Goal: Check status: Check status

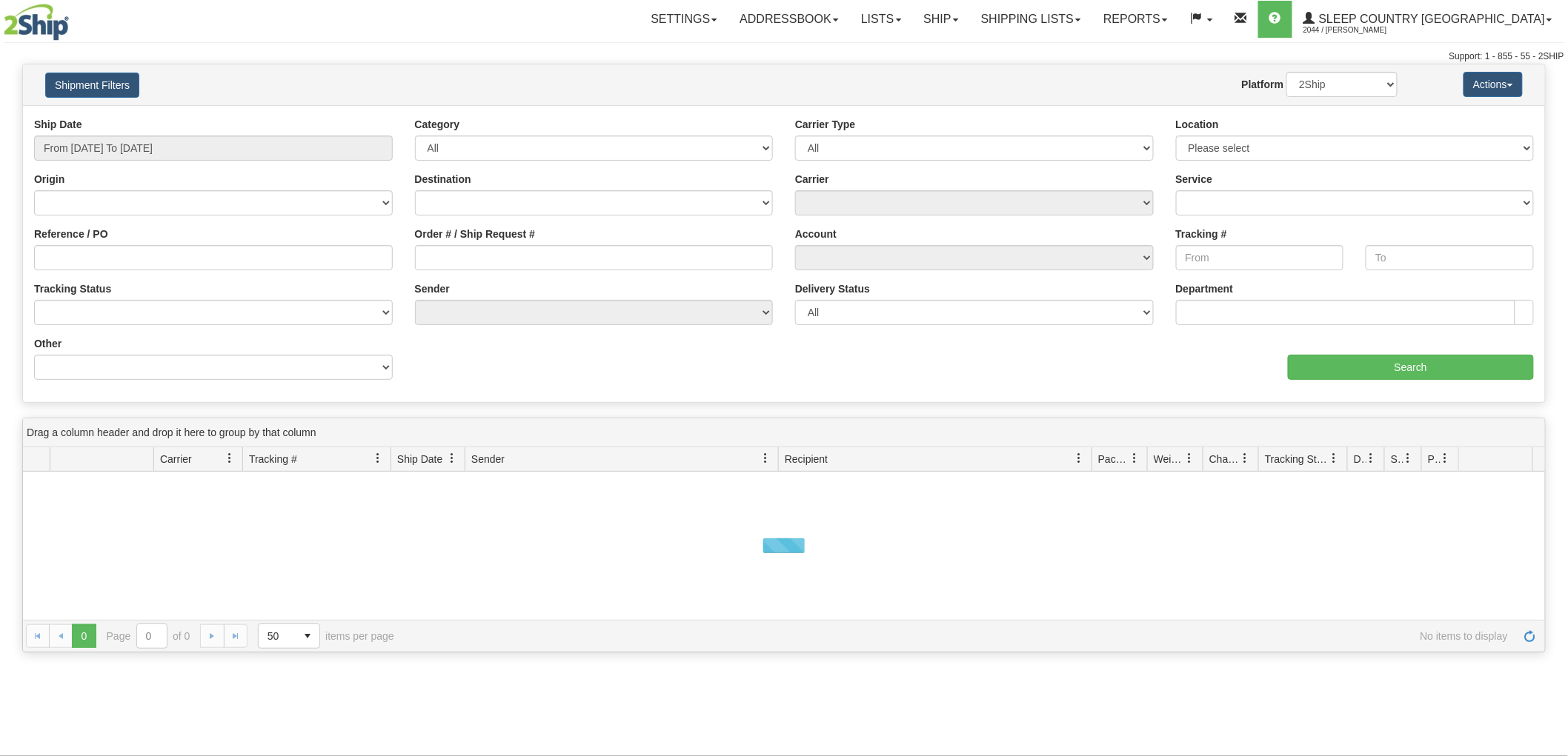
click at [61, 86] on button "Shipment Filters" at bounding box center [92, 85] width 94 height 26
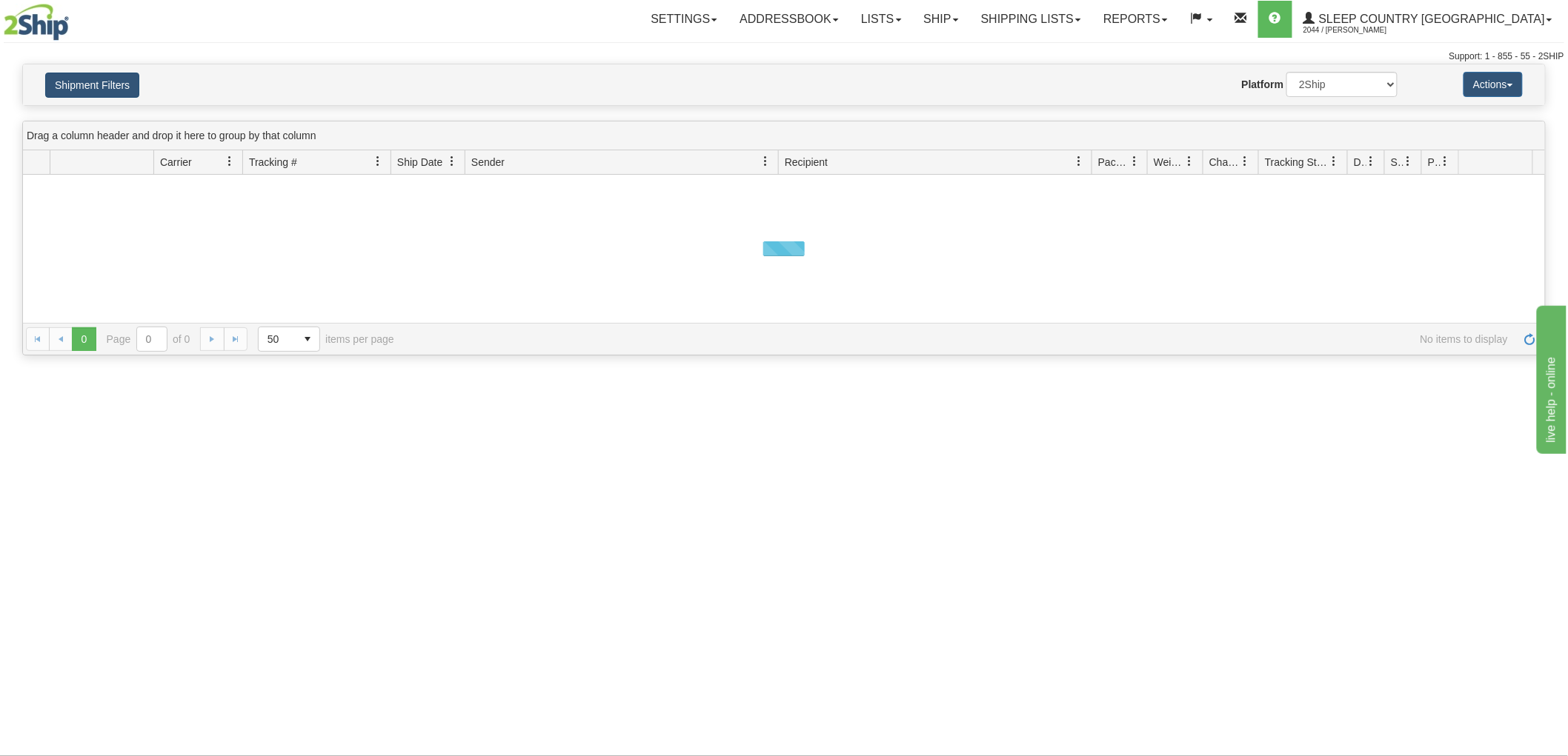
click at [78, 83] on button "Shipment Filters" at bounding box center [92, 85] width 94 height 26
click at [117, 101] on div "Shipment Filters Website Agent Nothing selected Client User Platform 2Ship Impo…" at bounding box center [783, 84] width 1521 height 41
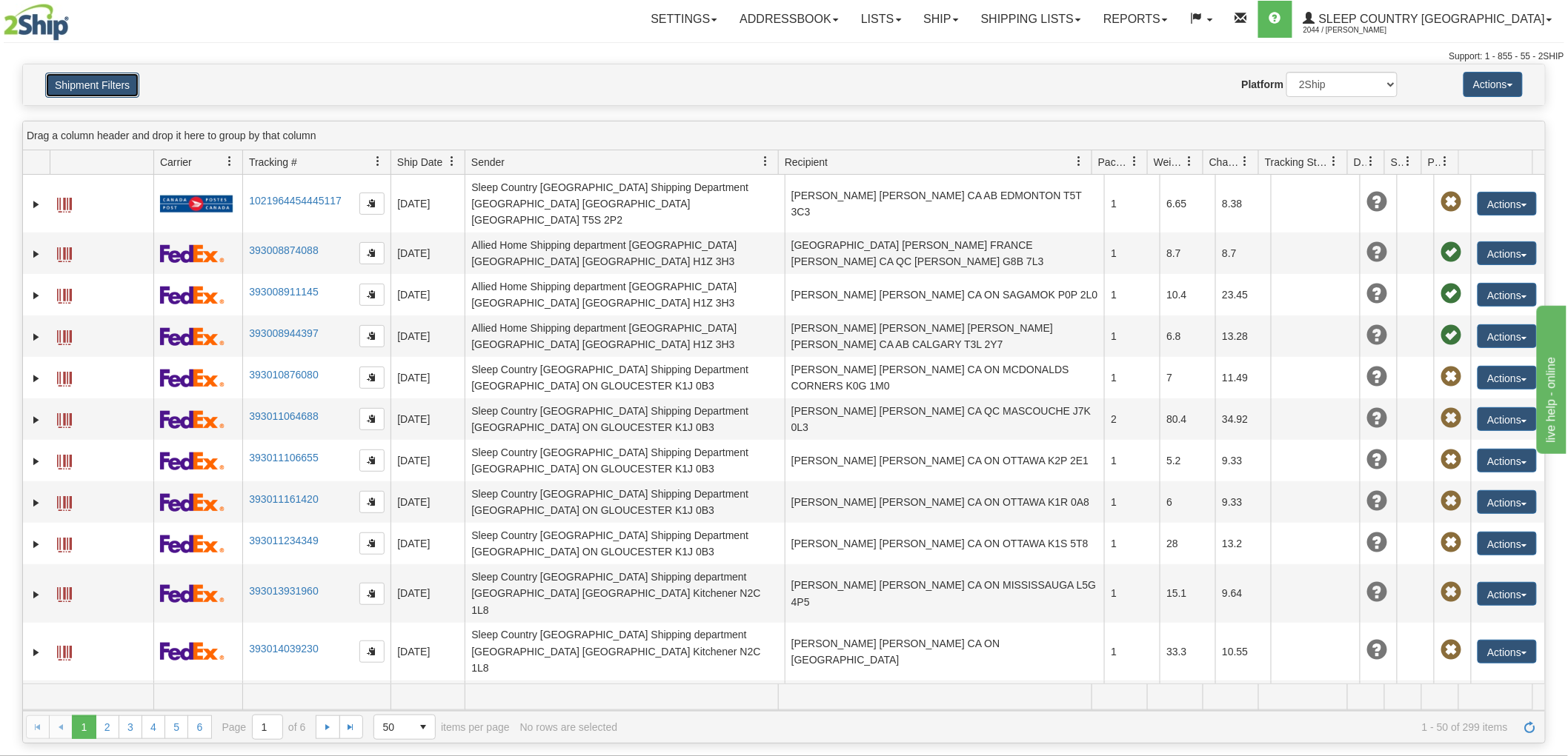
click at [128, 96] on button "Shipment Filters" at bounding box center [92, 85] width 94 height 26
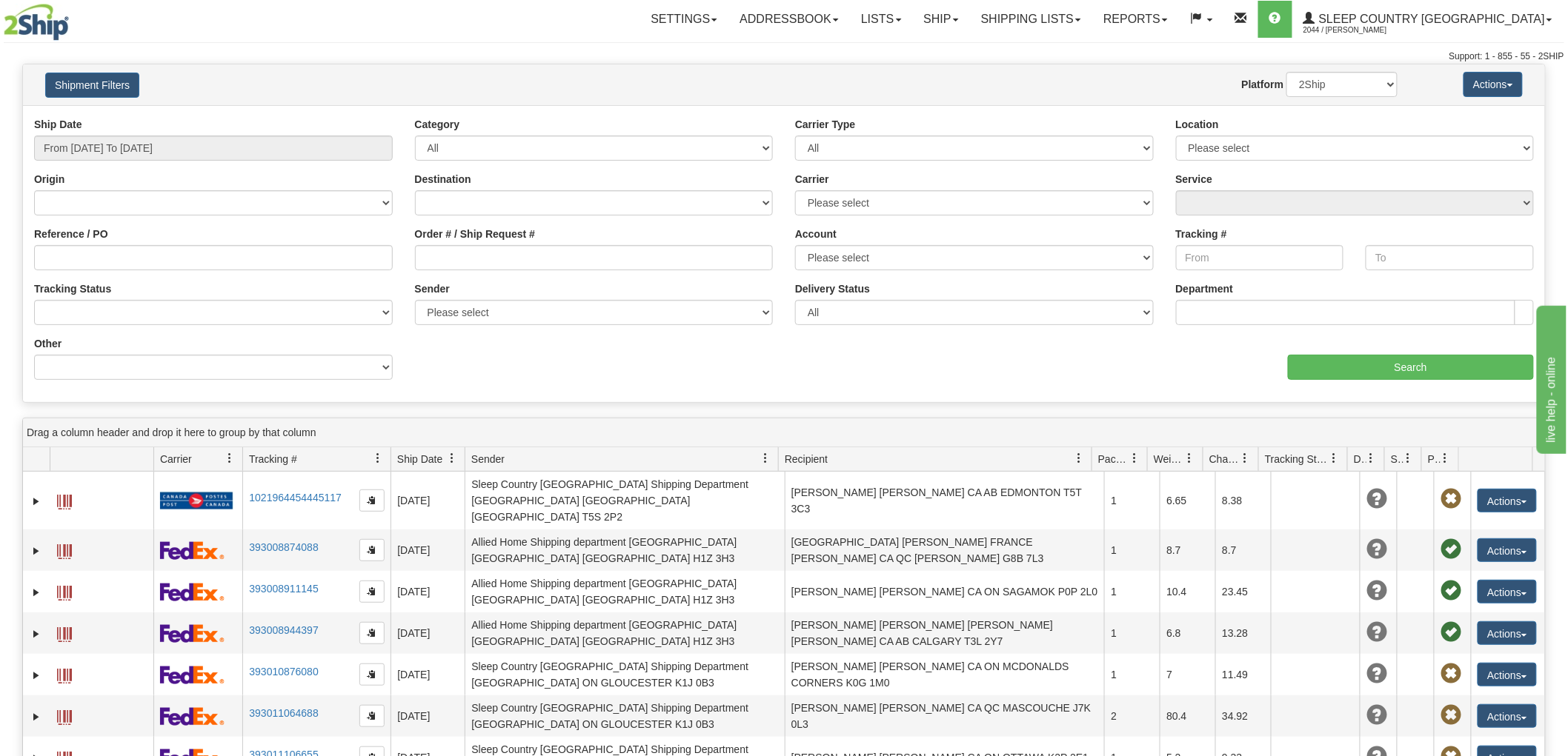
click at [164, 134] on div "Ship Date From [DATE] To [DATE]" at bounding box center [214, 138] width 359 height 44
click at [165, 138] on input "From [DATE] To [DATE]" at bounding box center [214, 148] width 359 height 26
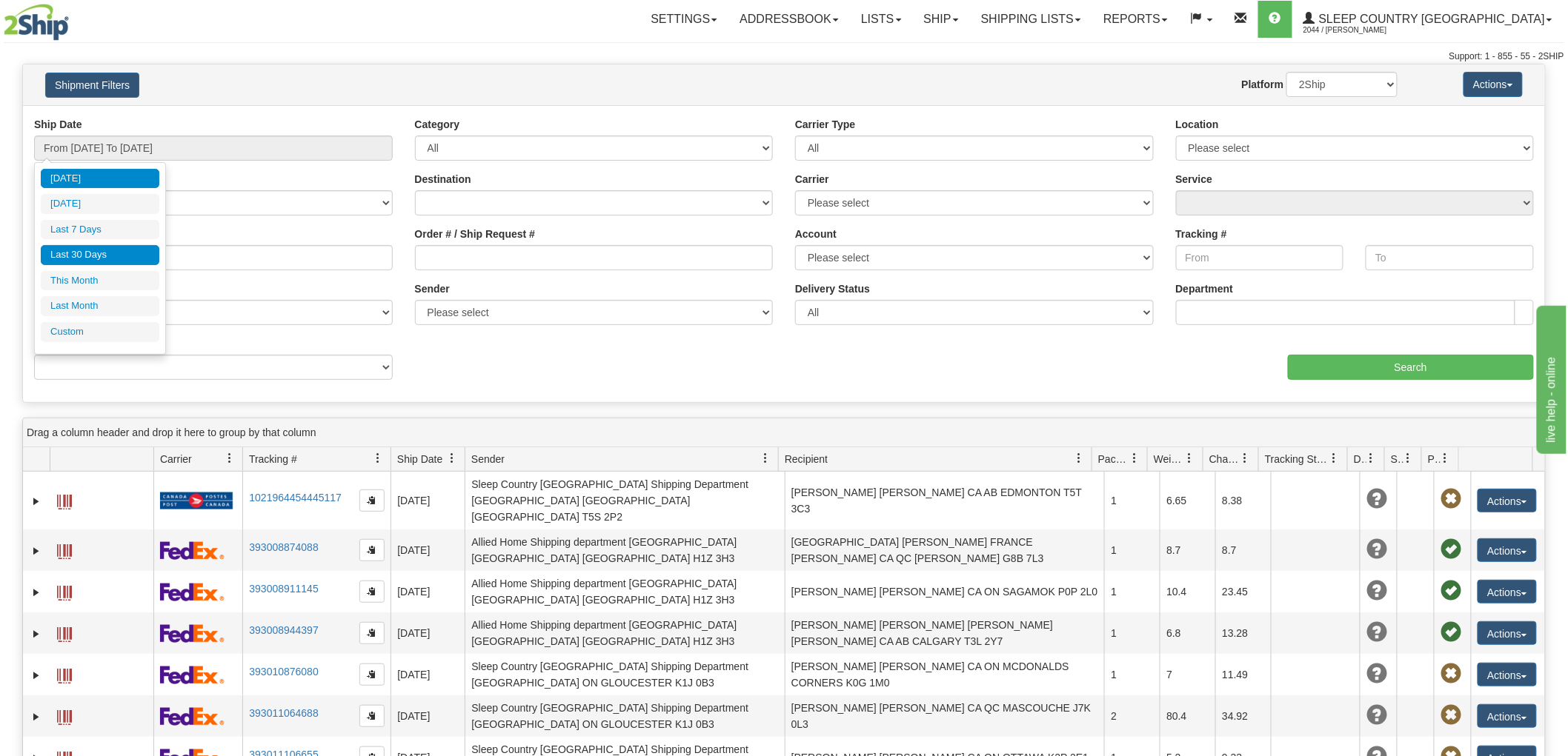
click at [138, 255] on li "Last 30 Days" at bounding box center [100, 254] width 119 height 20
type input "From [DATE] To [DATE]"
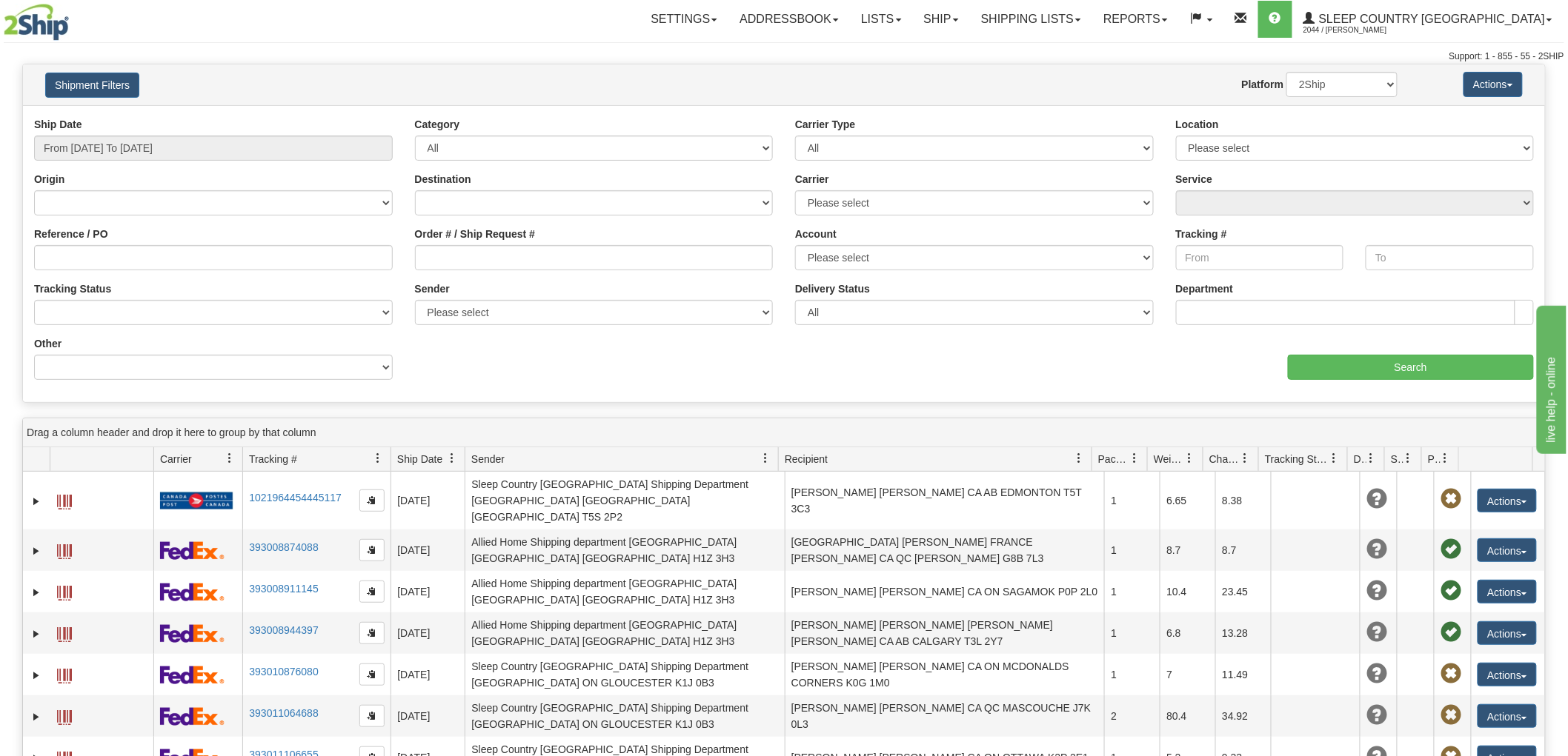
drag, startPoint x: 578, startPoint y: 279, endPoint x: 594, endPoint y: 261, distance: 24.1
click at [579, 274] on div "Order # / Ship Request #" at bounding box center [593, 254] width 381 height 55
click at [594, 261] on input "Order # / Ship Request #" at bounding box center [594, 257] width 359 height 26
paste input "9000I048697"
type input "9000I048697"
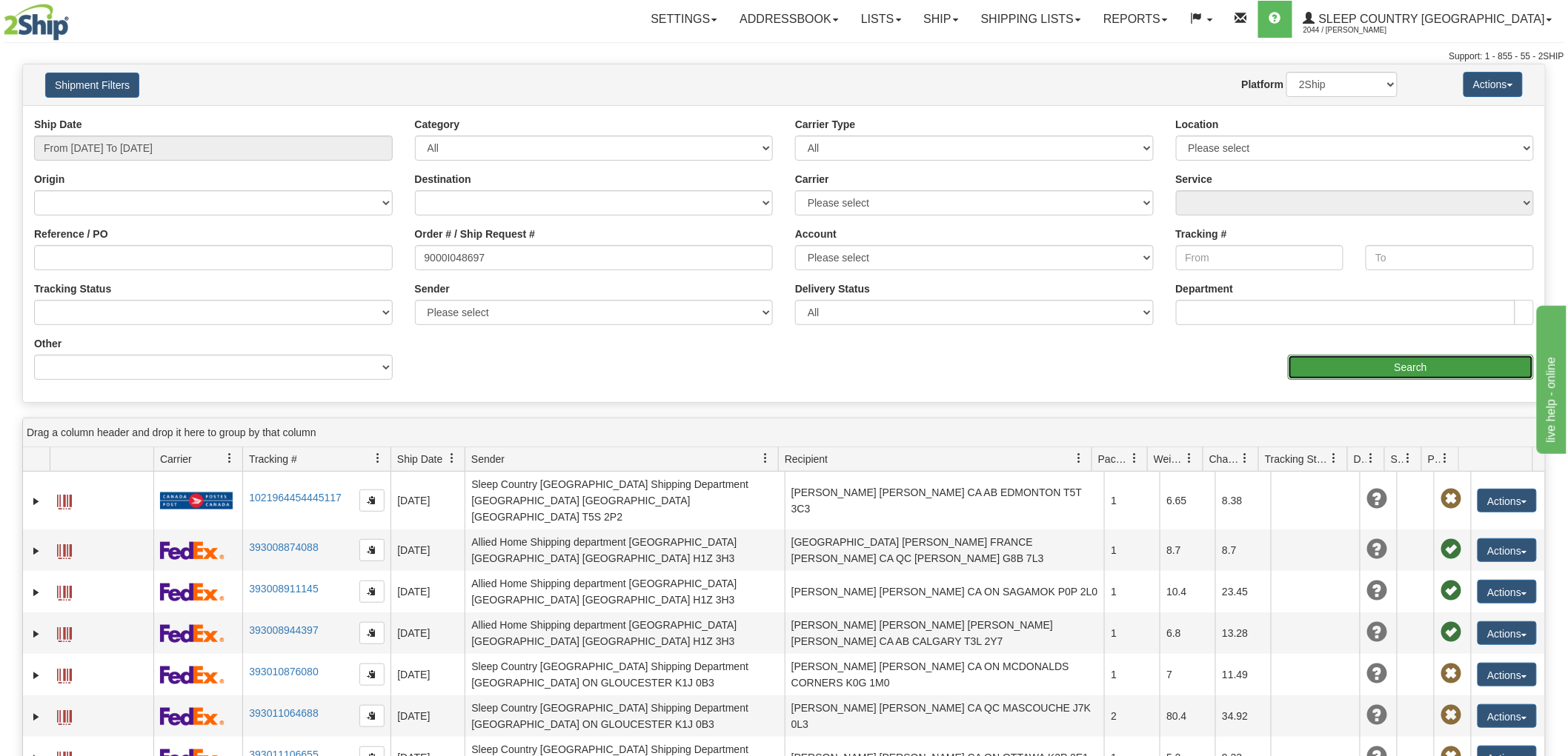
click at [1401, 363] on input "Search" at bounding box center [1410, 367] width 246 height 26
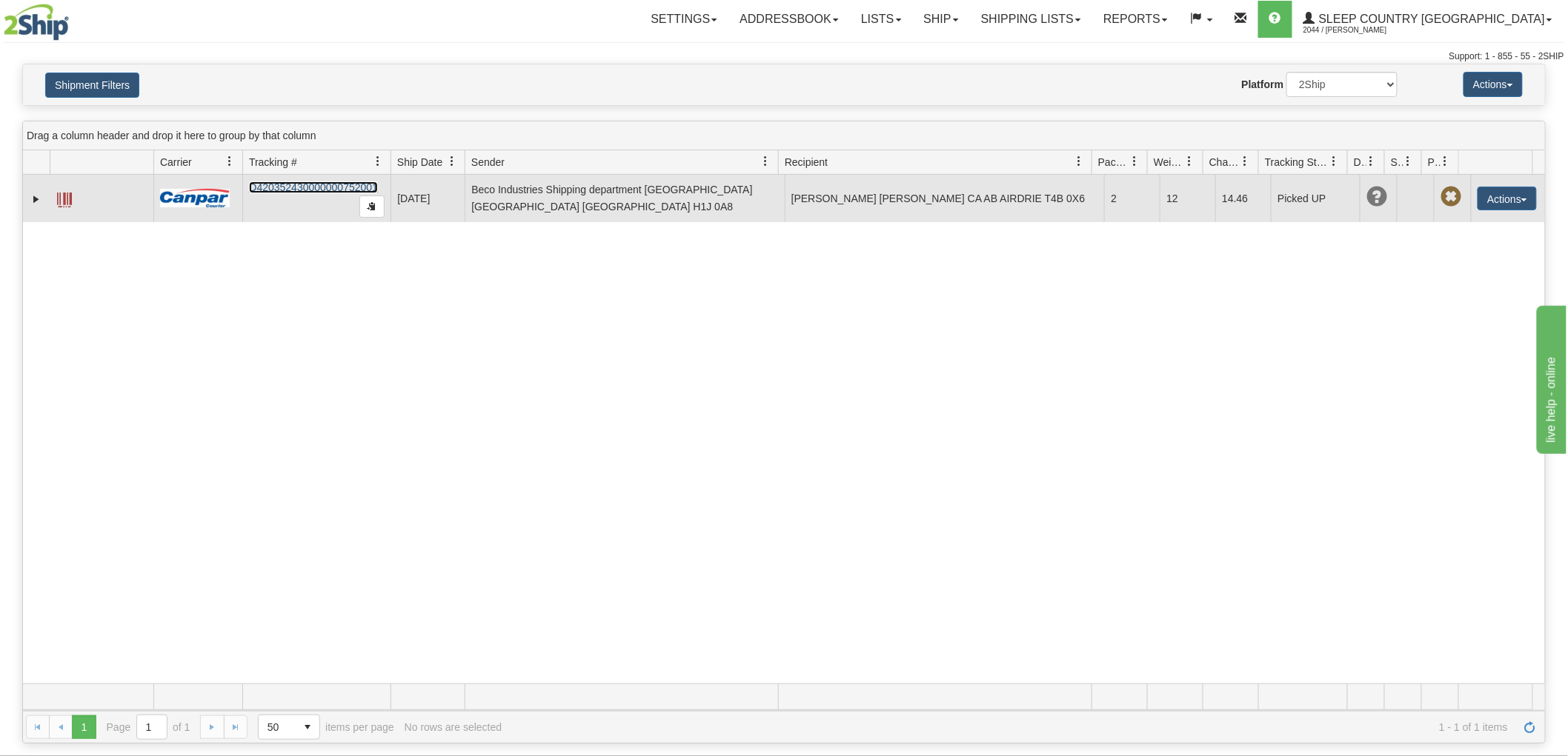
click at [312, 191] on link "D420352430000000752001" at bounding box center [313, 187] width 129 height 11
